Goal: Book appointment/travel/reservation

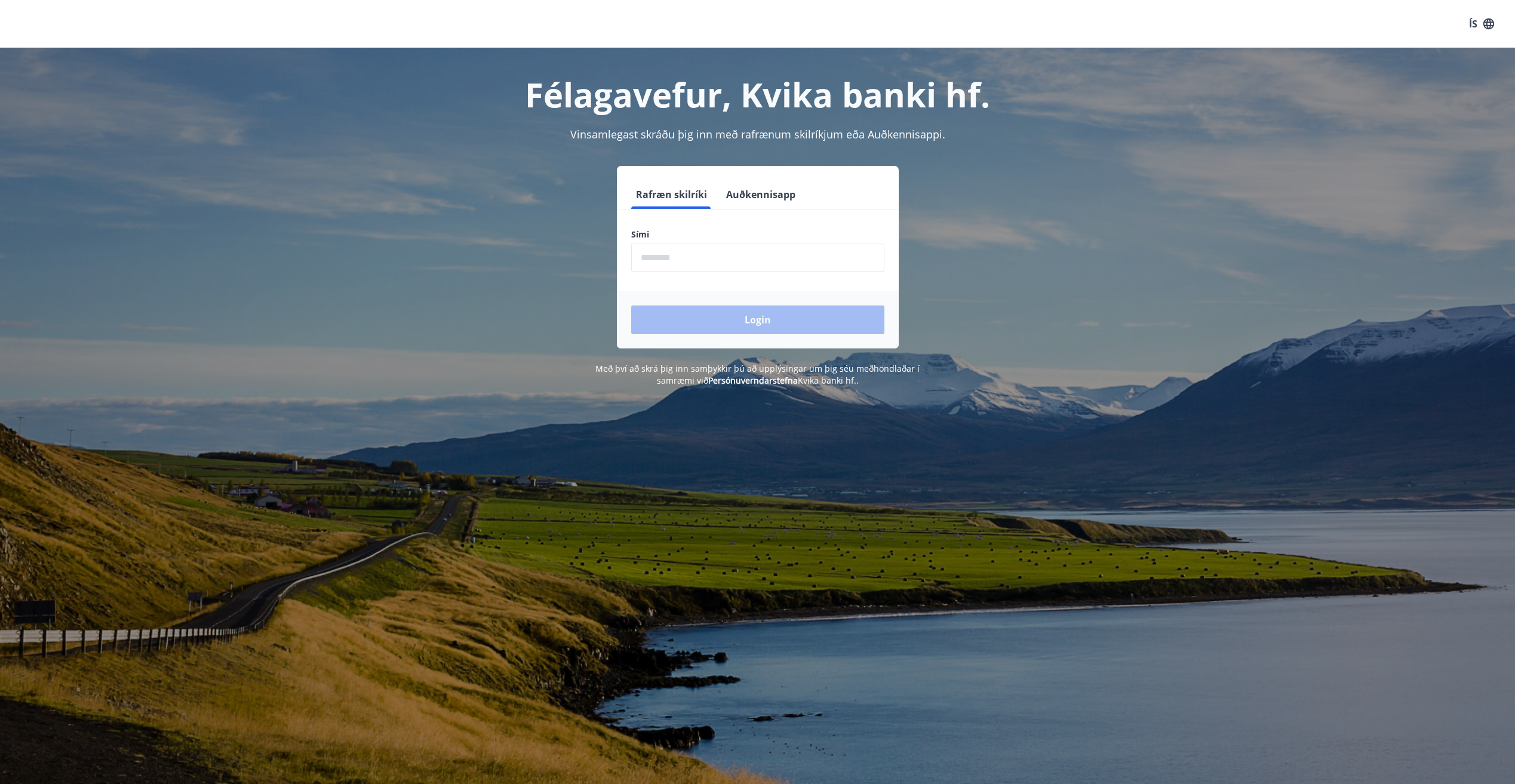
click at [718, 258] on input "phone" at bounding box center [758, 257] width 253 height 30
click at [673, 262] on input "phone" at bounding box center [758, 257] width 253 height 30
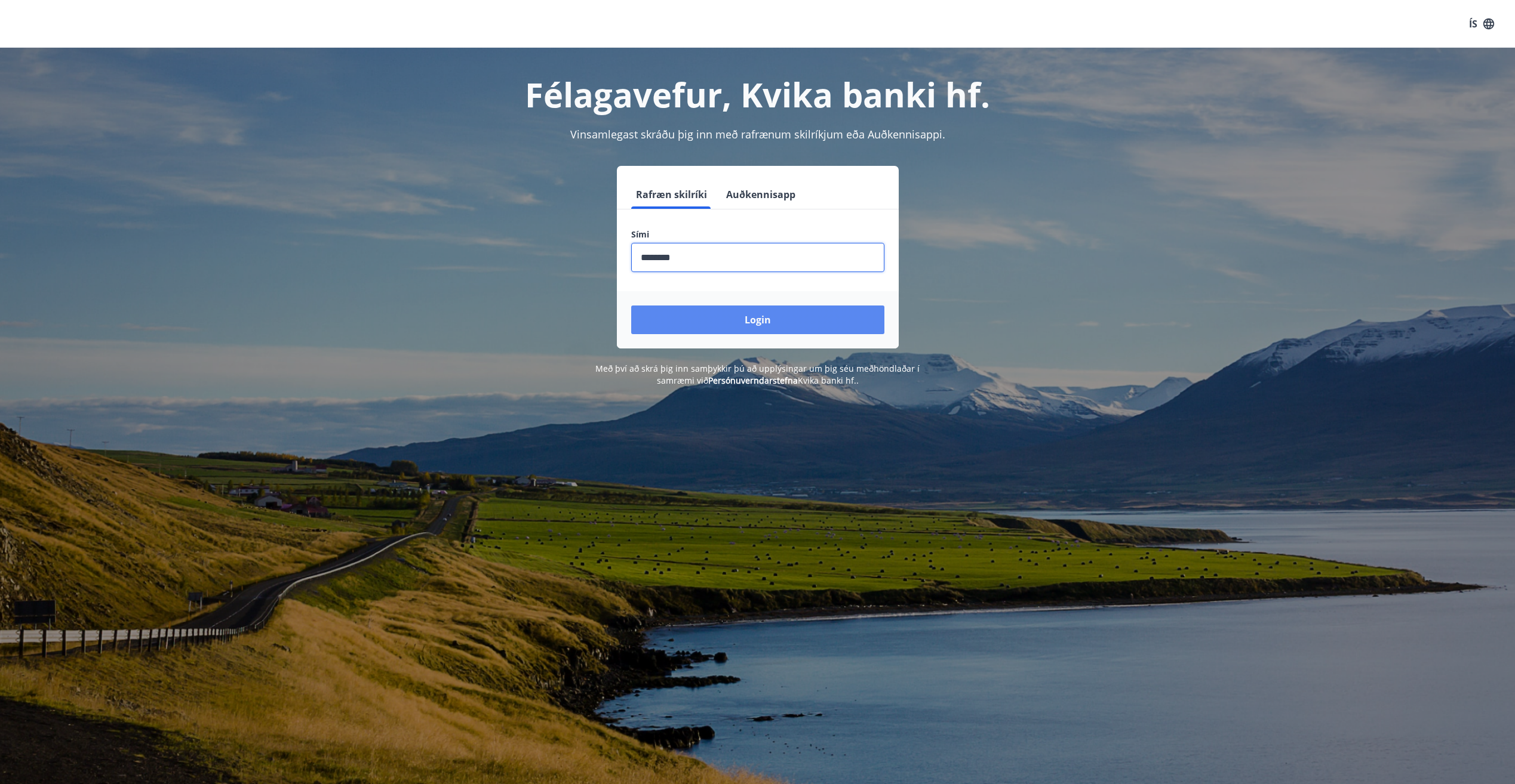
type input "********"
click at [779, 331] on button "Login" at bounding box center [758, 319] width 253 height 29
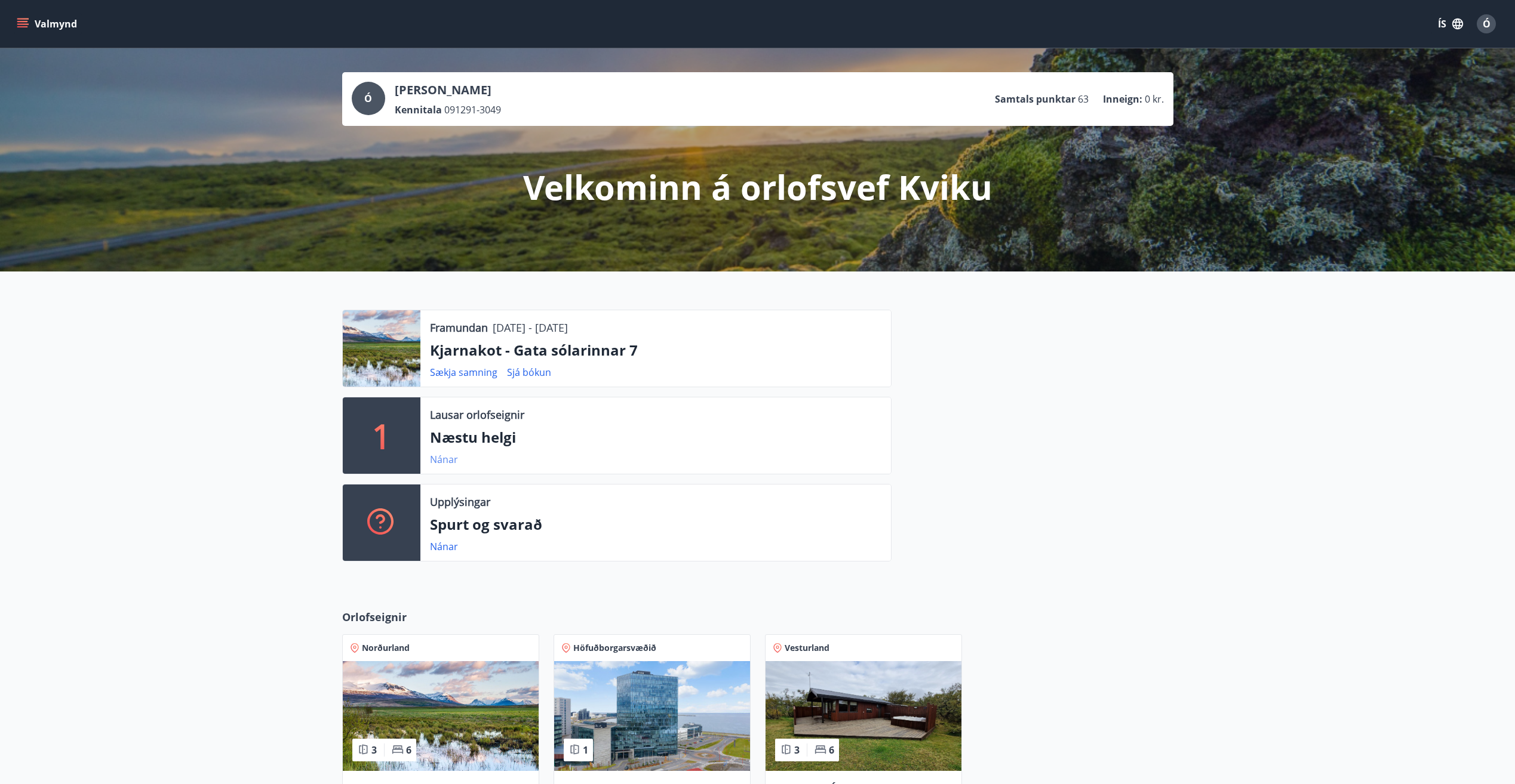
click at [438, 459] on link "Nánar" at bounding box center [444, 459] width 28 height 13
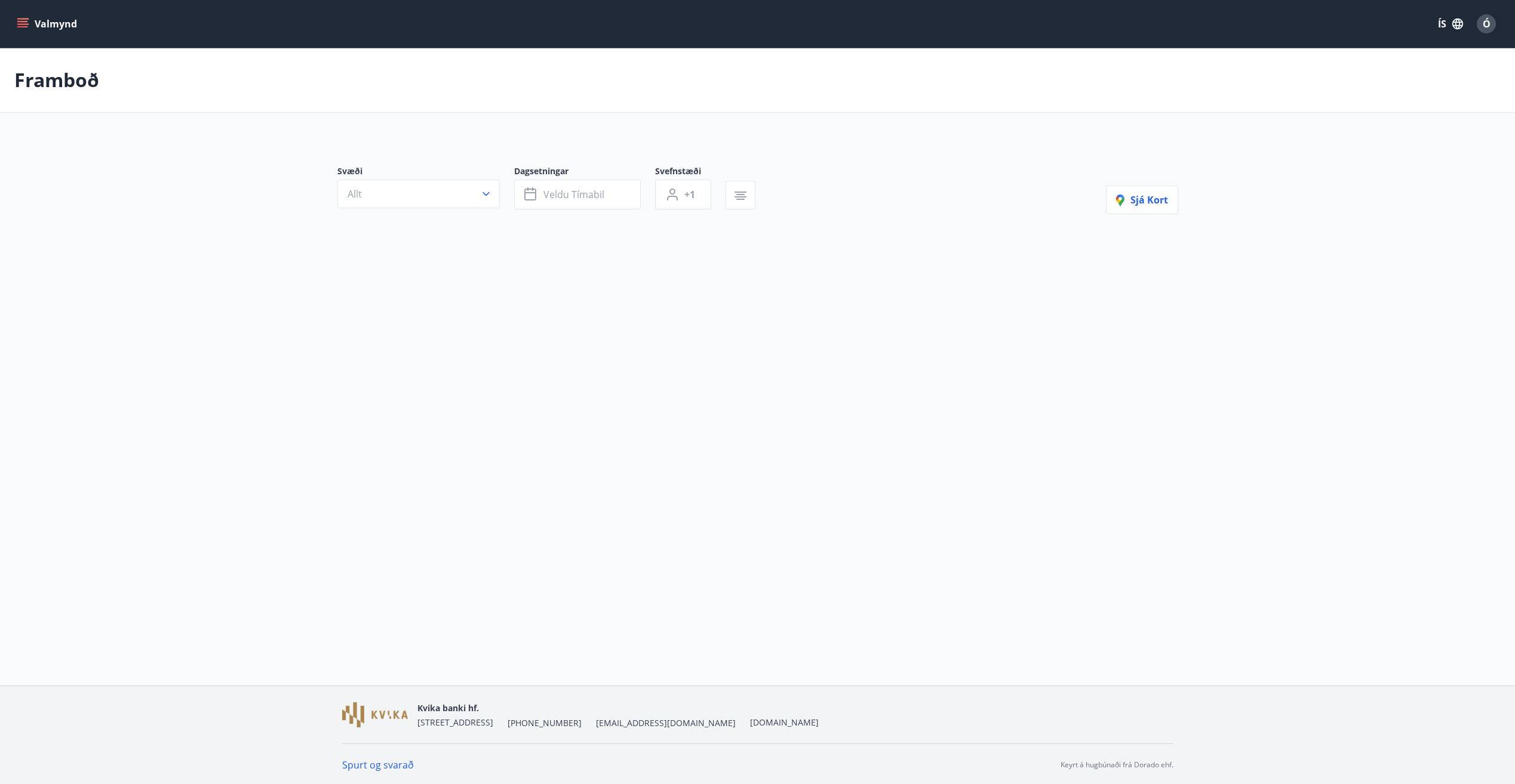
type input "*"
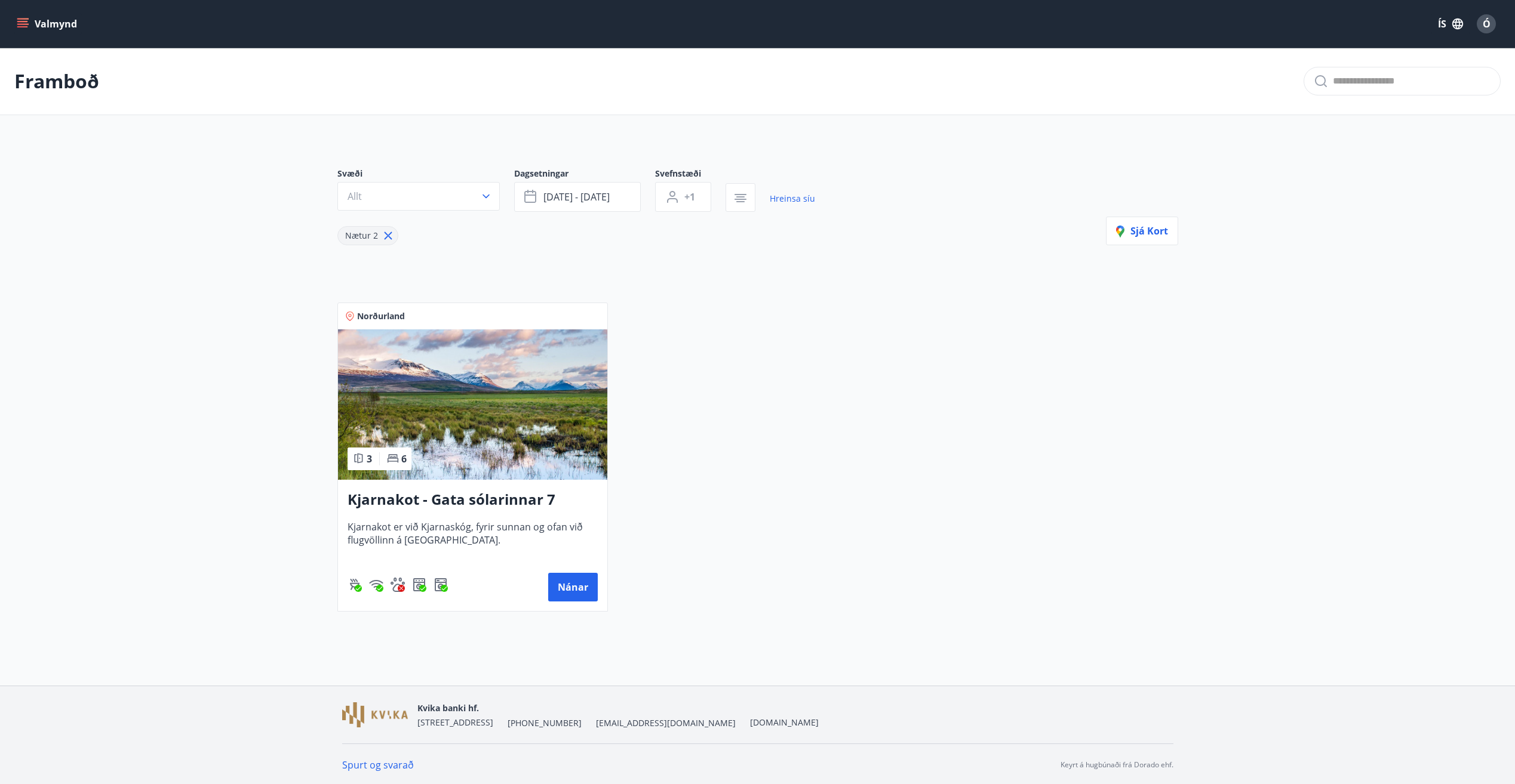
click at [30, 20] on button "Valmynd" at bounding box center [48, 23] width 67 height 21
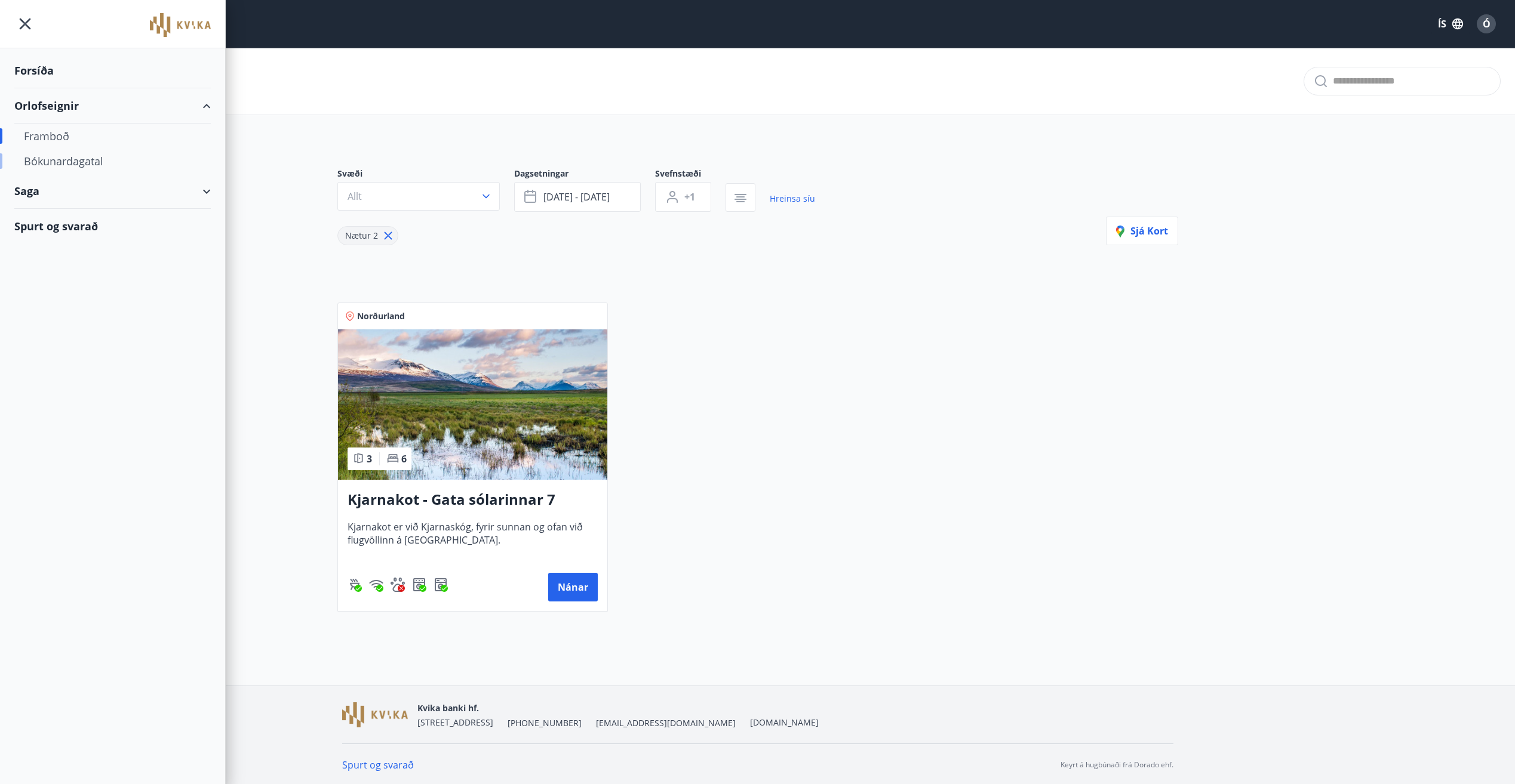
click at [64, 158] on div "Bókunardagatal" at bounding box center [113, 160] width 177 height 25
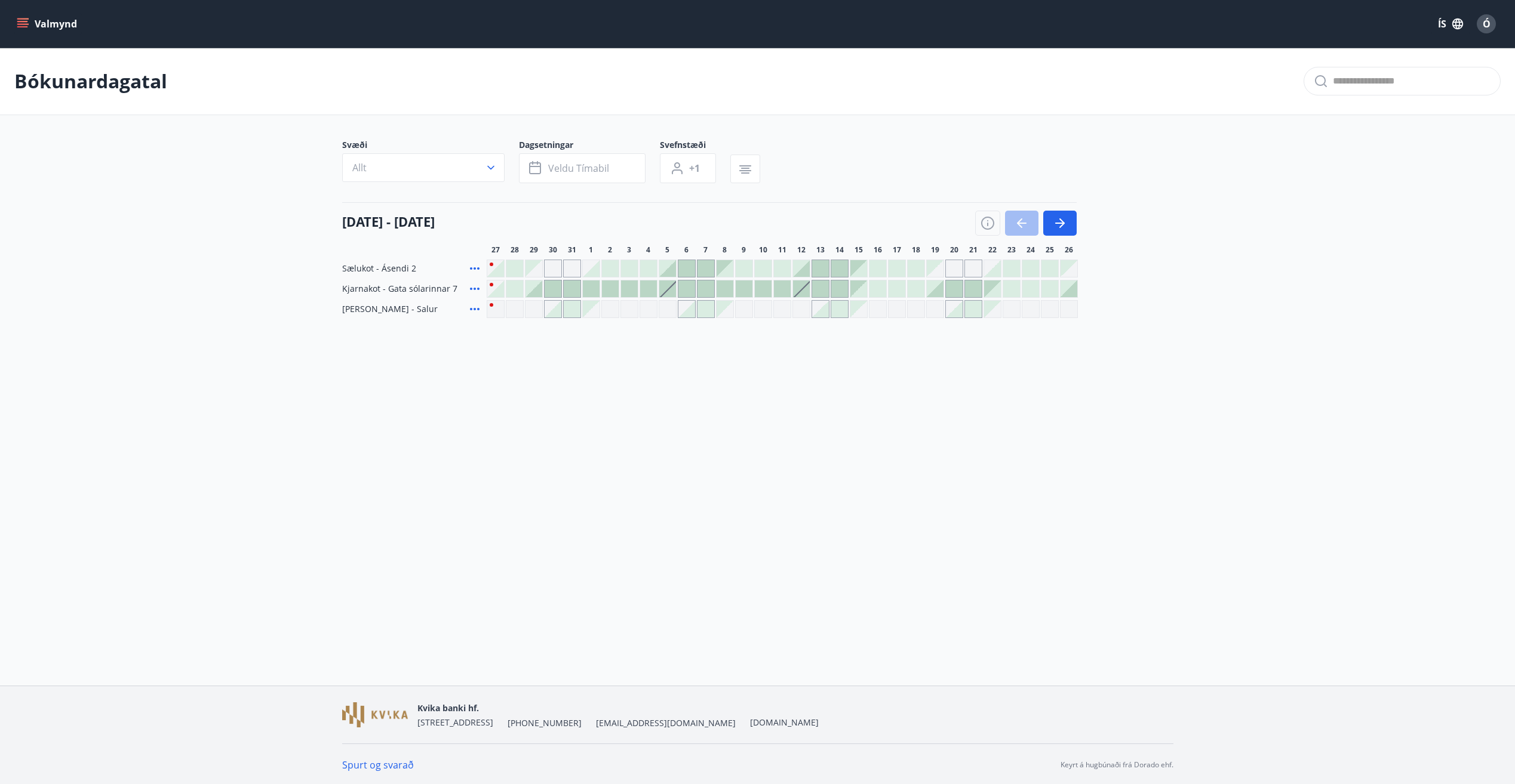
click at [251, 210] on main "Bókunardagatal Svæði Allt Dagsetningar Veldu tímabil Svefnstæði +1 [DATE] - [DA…" at bounding box center [758, 183] width 1515 height 270
click at [1052, 224] on button "button" at bounding box center [1059, 222] width 33 height 25
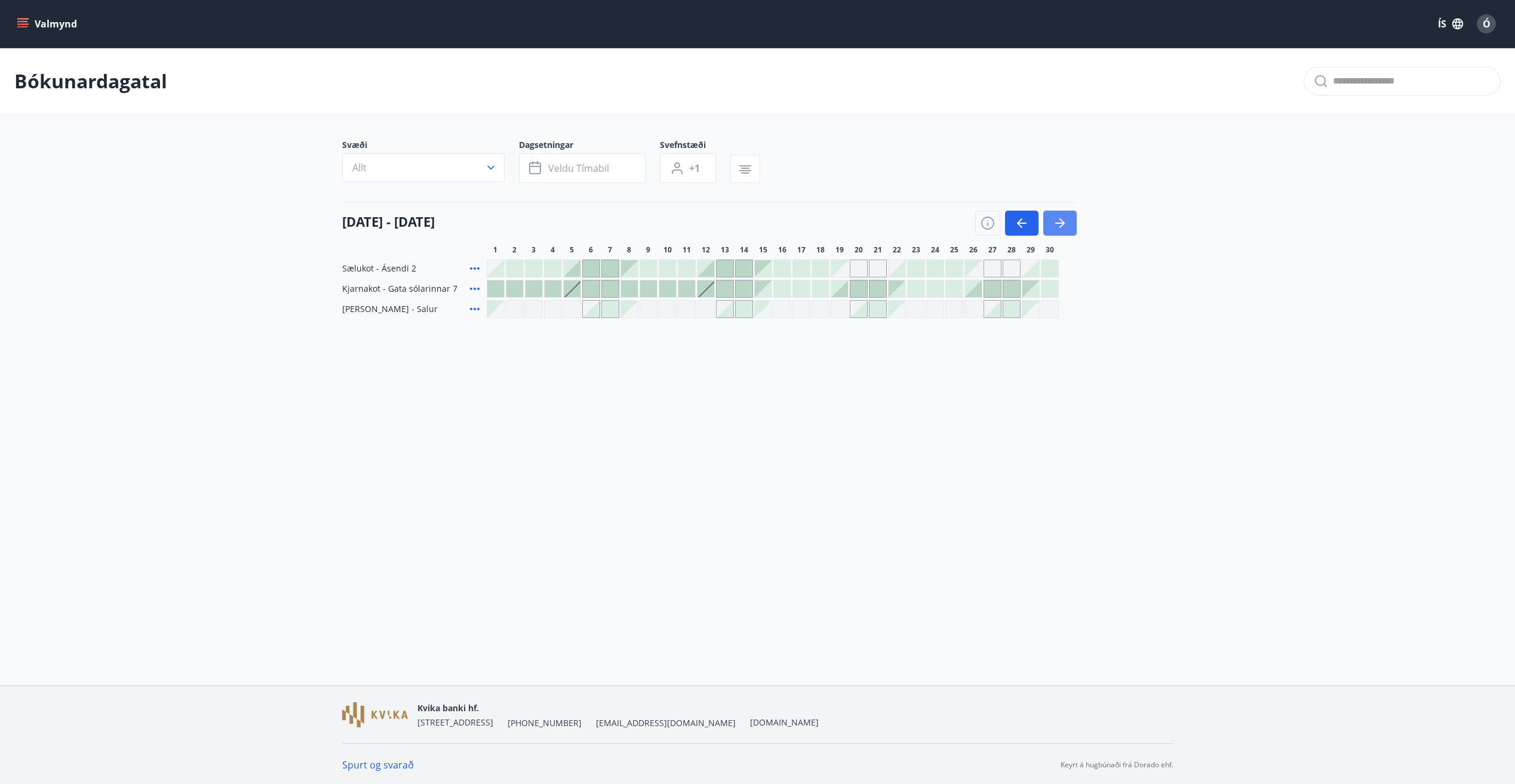
click at [1065, 222] on icon "button" at bounding box center [1060, 223] width 15 height 15
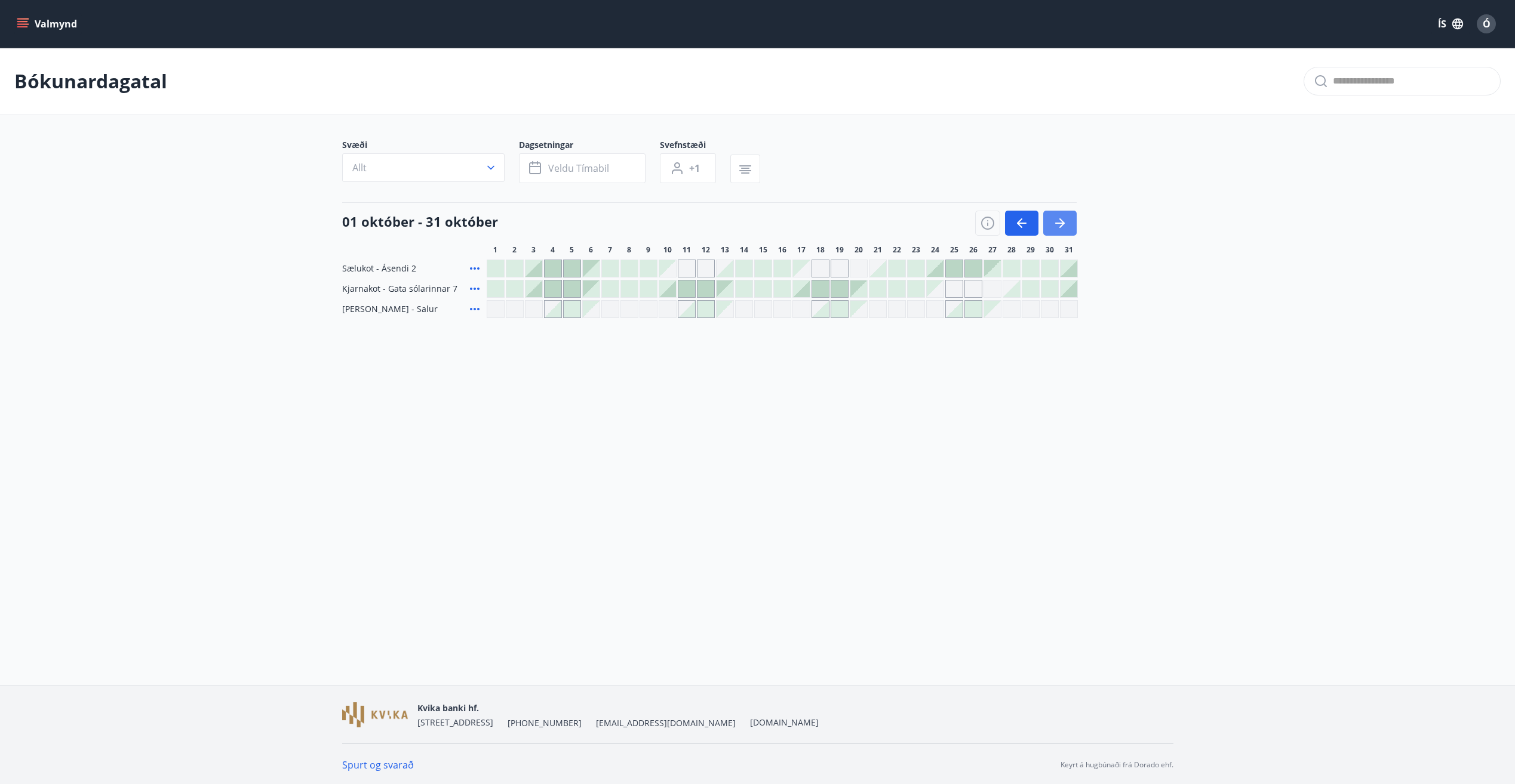
click at [1065, 222] on icon "button" at bounding box center [1060, 223] width 15 height 15
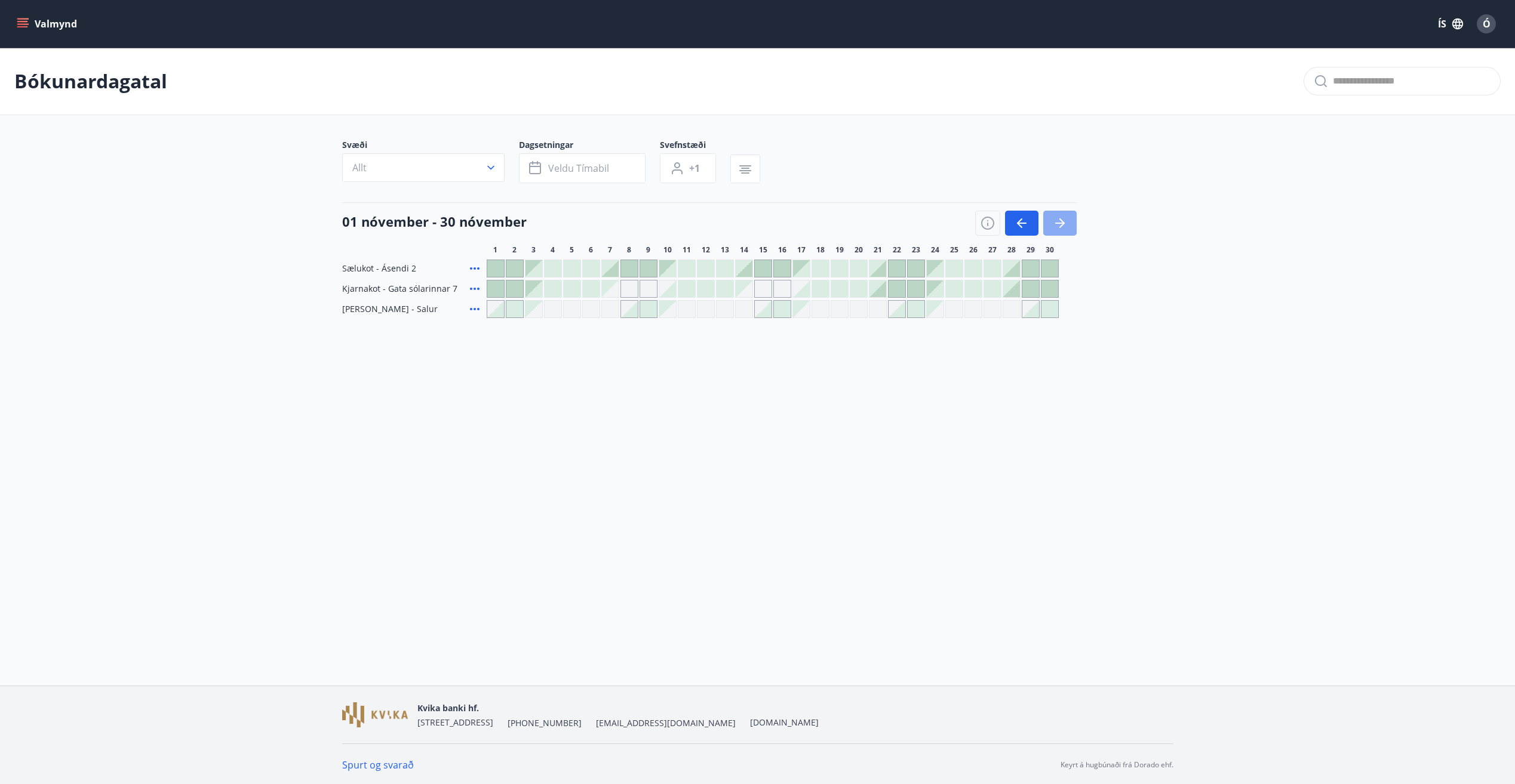
click at [1065, 222] on icon "button" at bounding box center [1060, 223] width 15 height 15
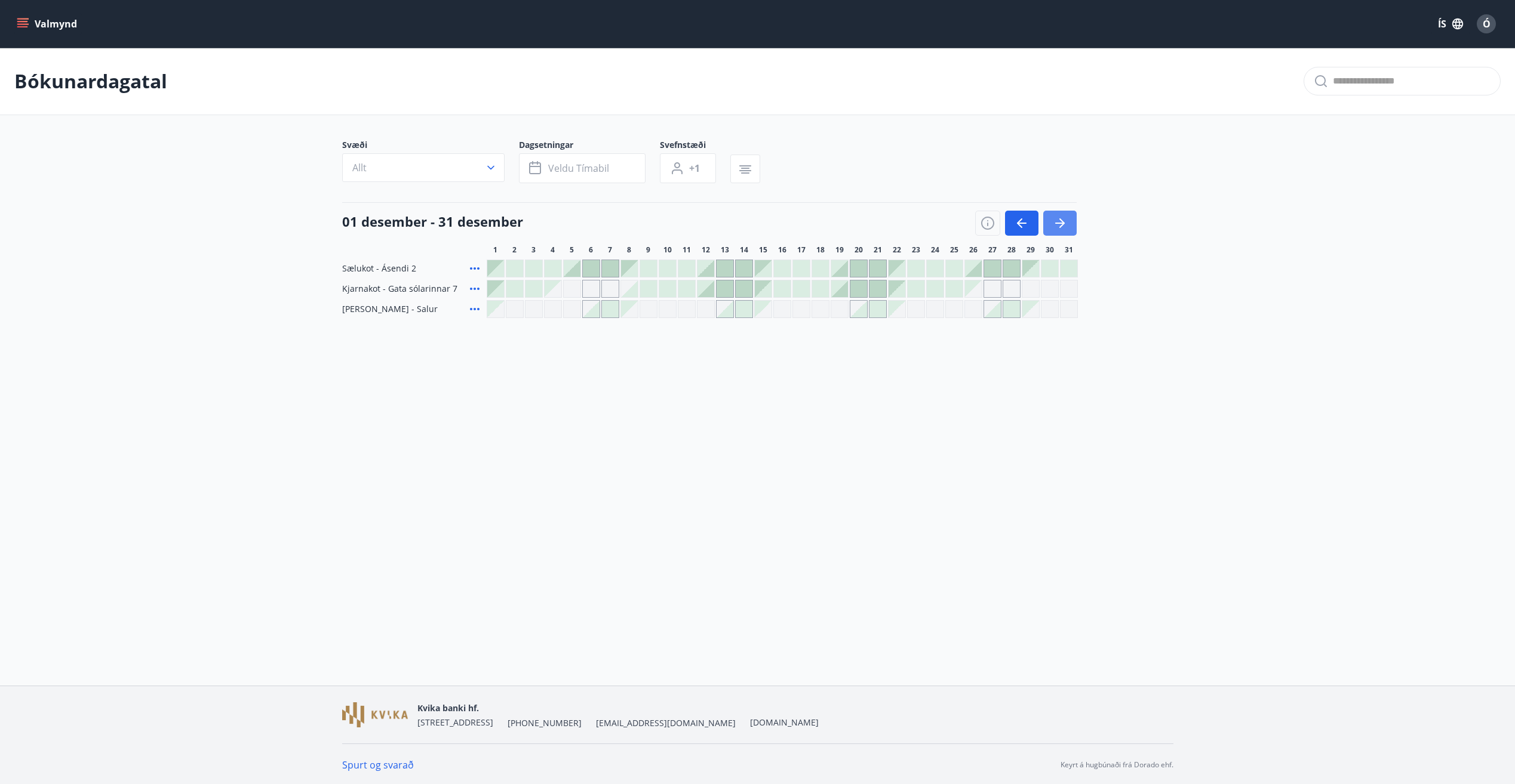
click at [1065, 222] on icon "button" at bounding box center [1060, 223] width 15 height 15
